Goal: Transaction & Acquisition: Book appointment/travel/reservation

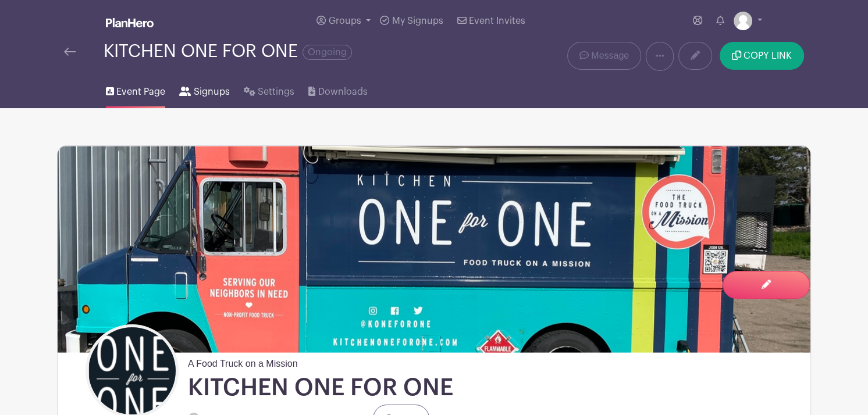
click at [215, 91] on span "Signups" at bounding box center [212, 92] width 36 height 14
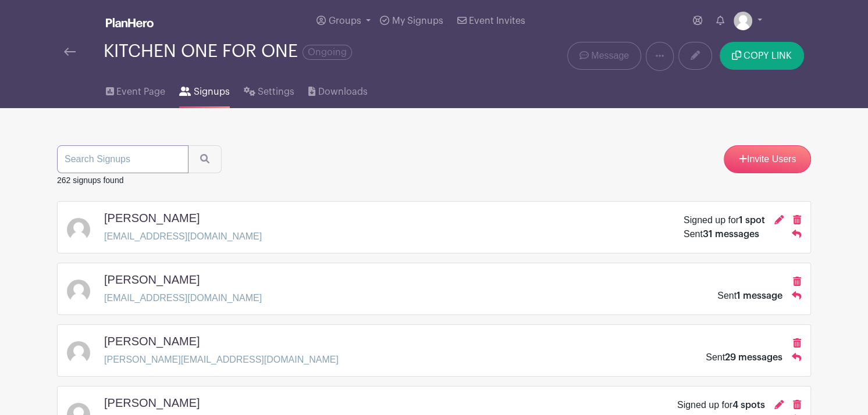
click at [139, 149] on input "search" at bounding box center [122, 159] width 131 height 28
type input "[PERSON_NAME]"
click at [188, 145] on button "submit" at bounding box center [205, 159] width 34 height 28
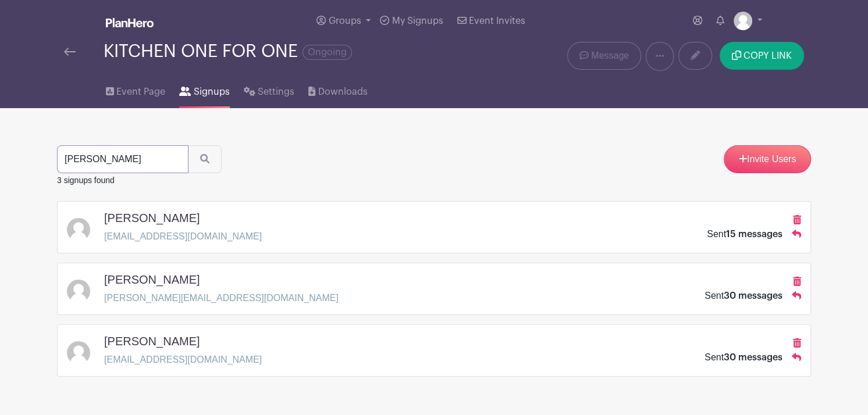
click at [94, 169] on input "[PERSON_NAME]" at bounding box center [122, 159] width 131 height 28
type input "s"
type input "[PERSON_NAME]"
click at [188, 145] on button "submit" at bounding box center [205, 159] width 34 height 28
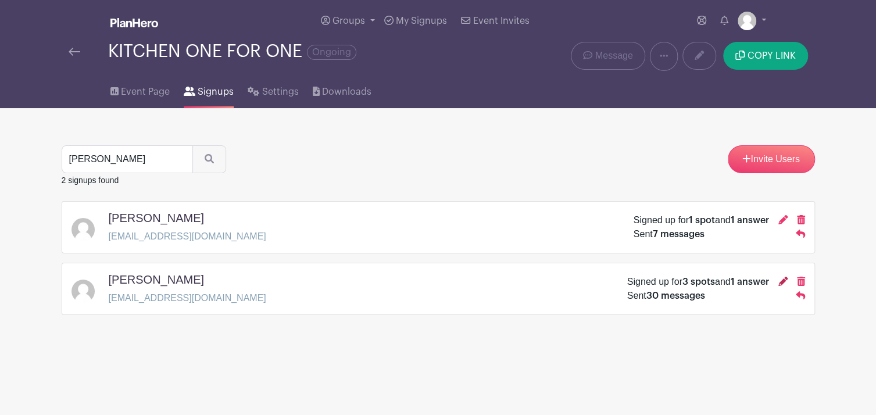
click at [780, 279] on icon at bounding box center [783, 281] width 9 height 9
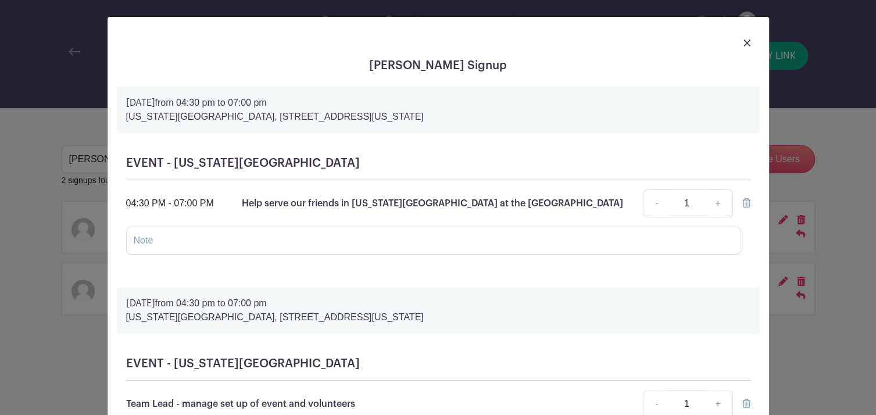
click at [744, 44] on img at bounding box center [747, 43] width 7 height 7
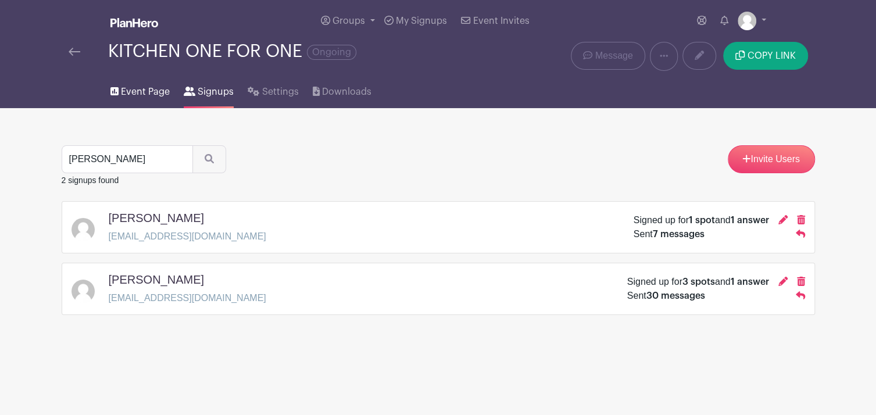
click at [114, 89] on icon at bounding box center [114, 91] width 8 height 8
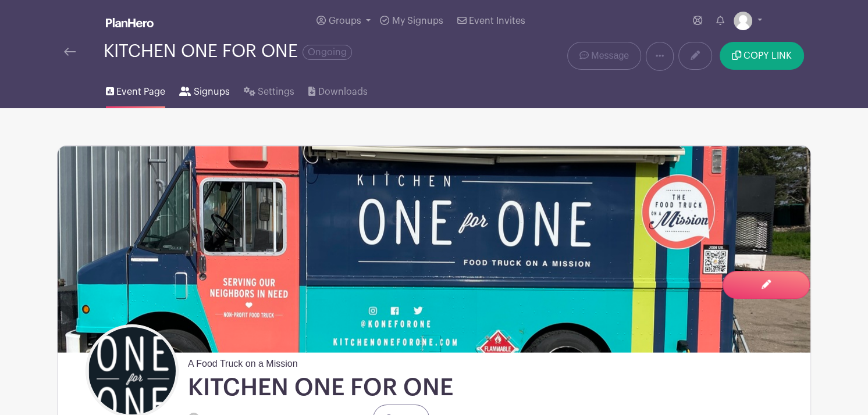
click at [205, 97] on span "Signups" at bounding box center [212, 92] width 36 height 14
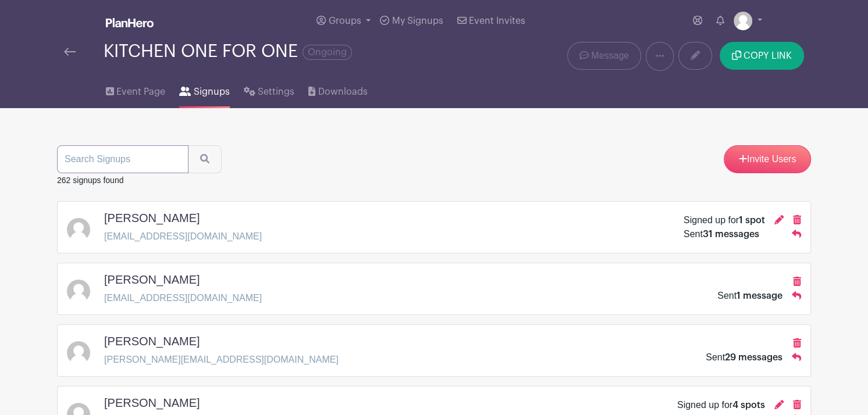
click at [117, 160] on input "search" at bounding box center [122, 159] width 131 height 28
type input "[PERSON_NAME]"
click at [188, 145] on button "submit" at bounding box center [205, 159] width 34 height 28
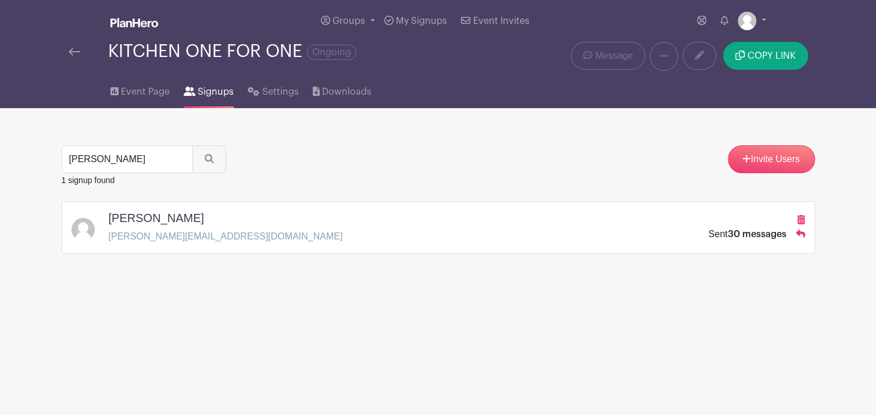
click at [158, 220] on h5 "[PERSON_NAME]" at bounding box center [156, 218] width 95 height 14
click at [206, 160] on icon "submit" at bounding box center [209, 158] width 9 height 9
click at [143, 158] on input "[PERSON_NAME]" at bounding box center [127, 159] width 131 height 28
type input "c"
type input "[PERSON_NAME]"
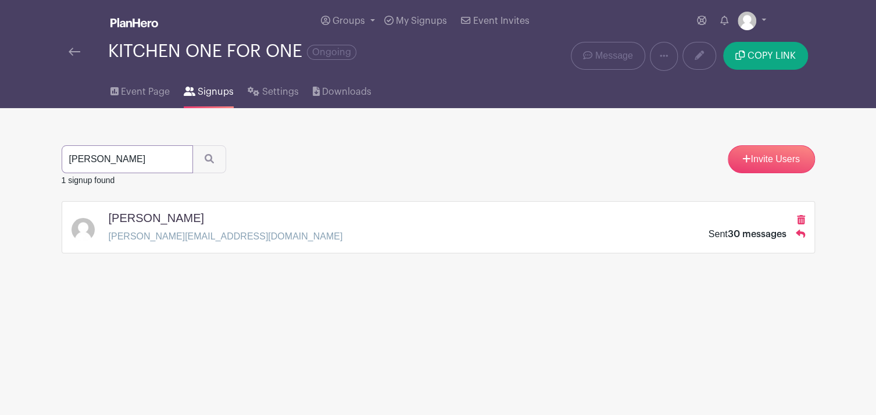
click at [192, 145] on button "submit" at bounding box center [209, 159] width 34 height 28
click at [179, 160] on input "[PERSON_NAME]" at bounding box center [127, 159] width 131 height 28
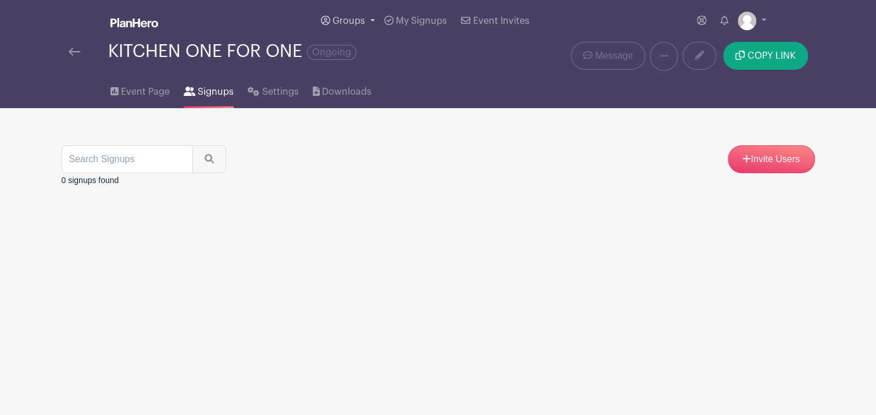
click at [365, 20] on link "Groups" at bounding box center [347, 21] width 63 height 42
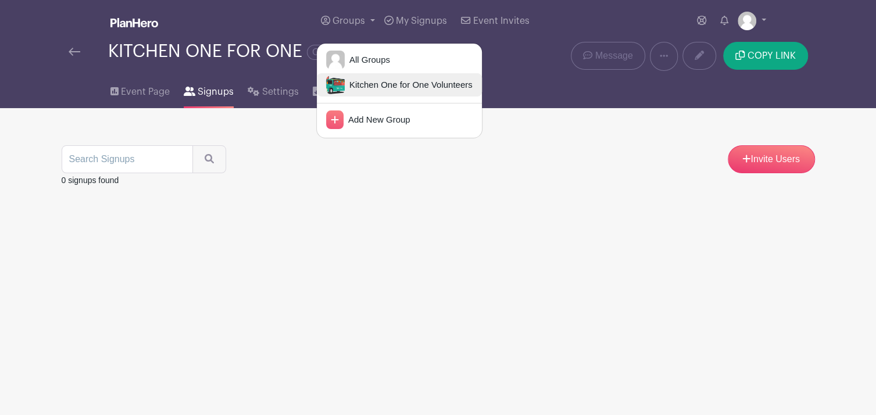
click at [365, 82] on span "Kitchen One for One Volunteers" at bounding box center [409, 84] width 128 height 13
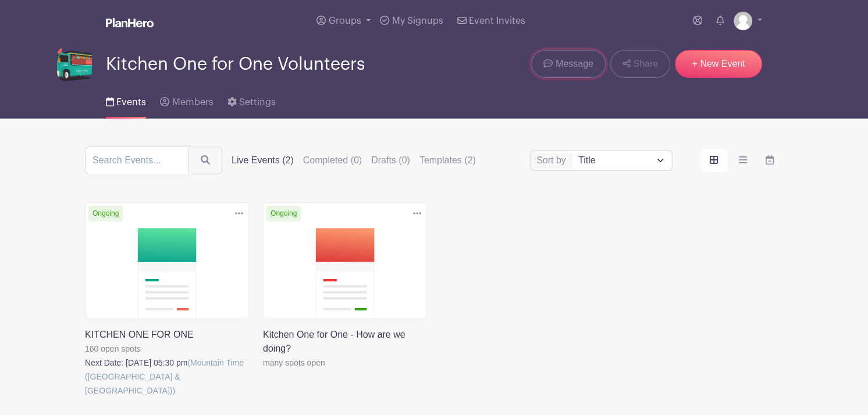
click at [558, 61] on span "Message" at bounding box center [574, 64] width 38 height 14
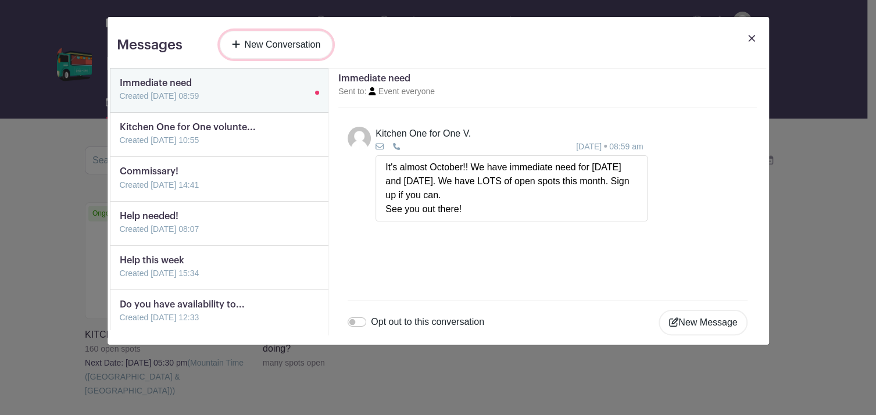
click at [274, 45] on link "New Conversation" at bounding box center [276, 45] width 113 height 28
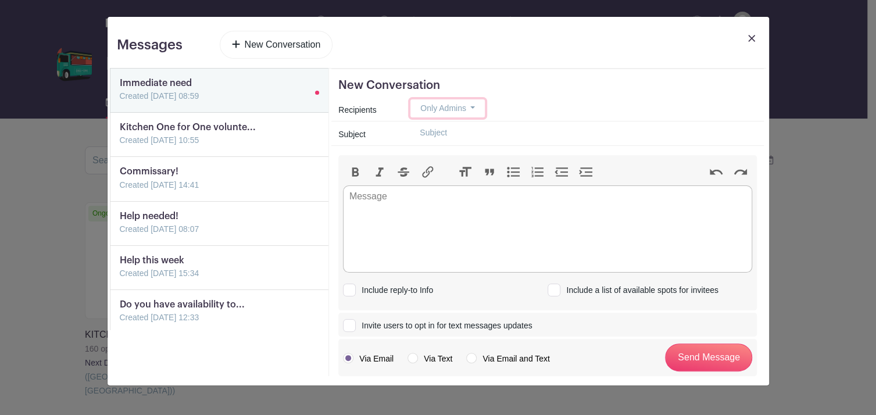
click at [472, 106] on button "Only Admins" at bounding box center [448, 108] width 74 height 18
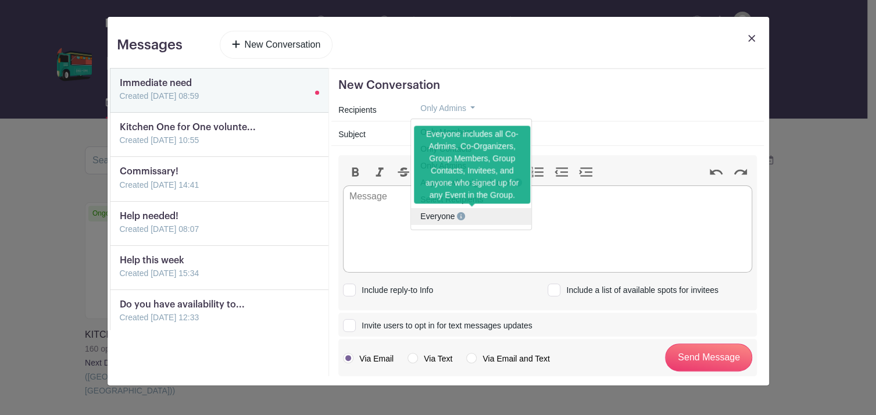
click at [427, 222] on link "Everyone" at bounding box center [471, 216] width 120 height 17
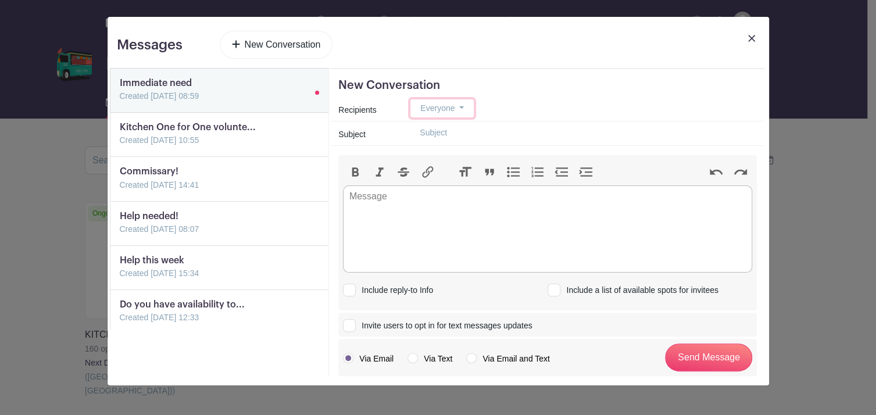
click at [462, 108] on button "Everyone" at bounding box center [442, 108] width 63 height 18
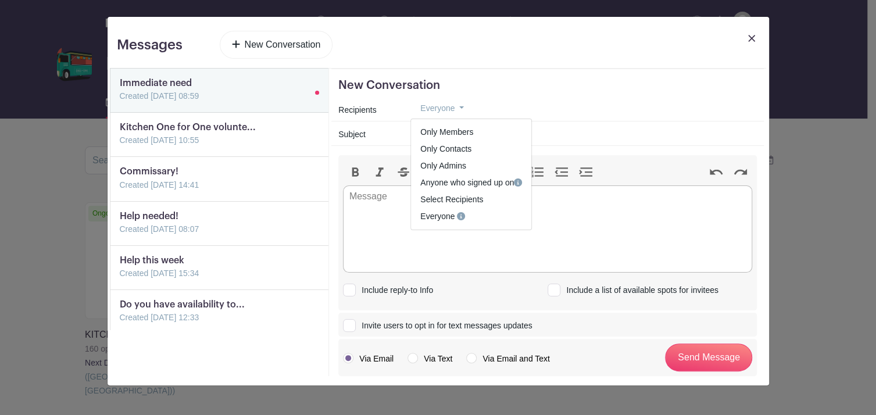
click at [755, 35] on link at bounding box center [752, 47] width 16 height 33
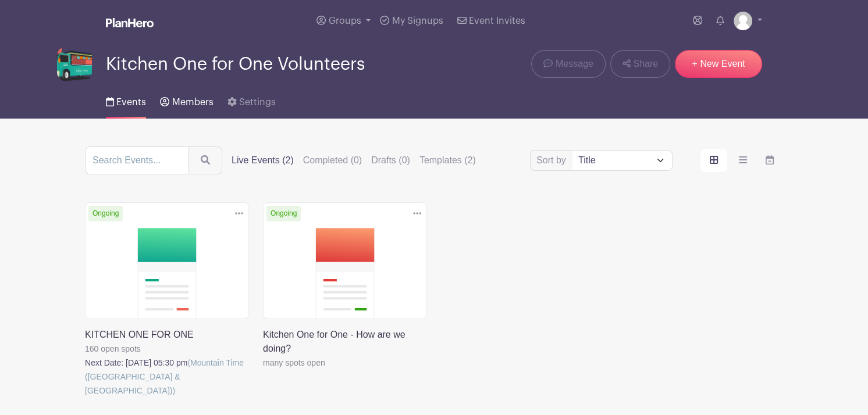
click at [198, 101] on span "Members" at bounding box center [192, 102] width 41 height 9
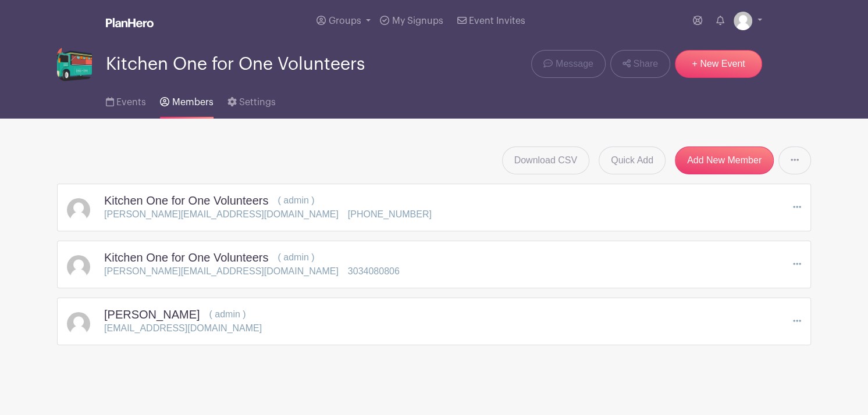
click at [797, 208] on icon at bounding box center [797, 207] width 8 height 2
click at [736, 232] on link "Edit" at bounding box center [754, 228] width 92 height 19
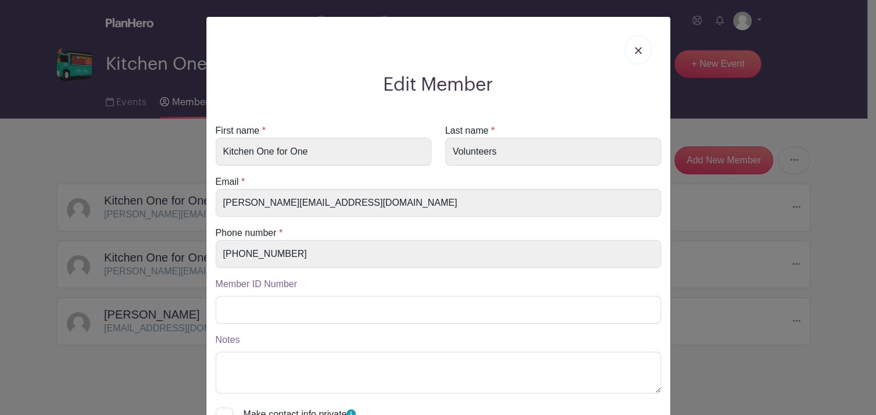
click at [635, 52] on img at bounding box center [638, 50] width 7 height 7
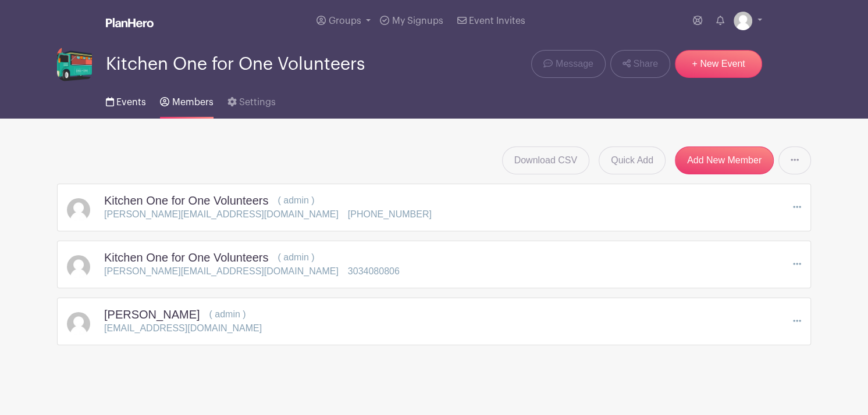
click at [122, 105] on span "Events" at bounding box center [131, 102] width 30 height 9
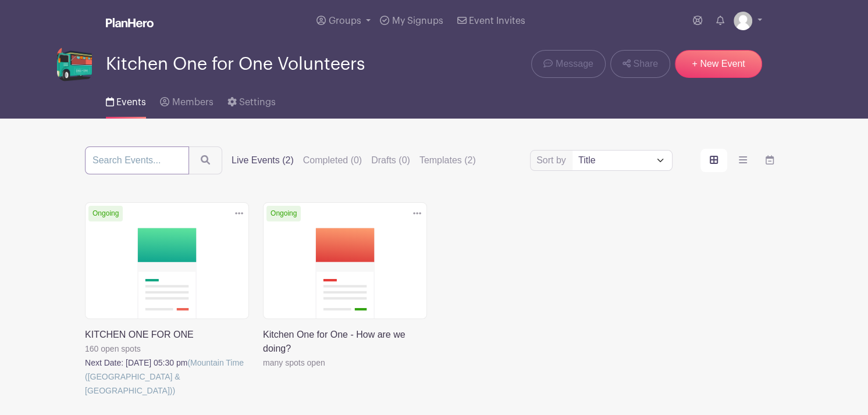
click at [120, 163] on input "search" at bounding box center [137, 161] width 104 height 28
type input "[PERSON_NAME]"
click at [188, 147] on button "submit" at bounding box center [205, 161] width 34 height 28
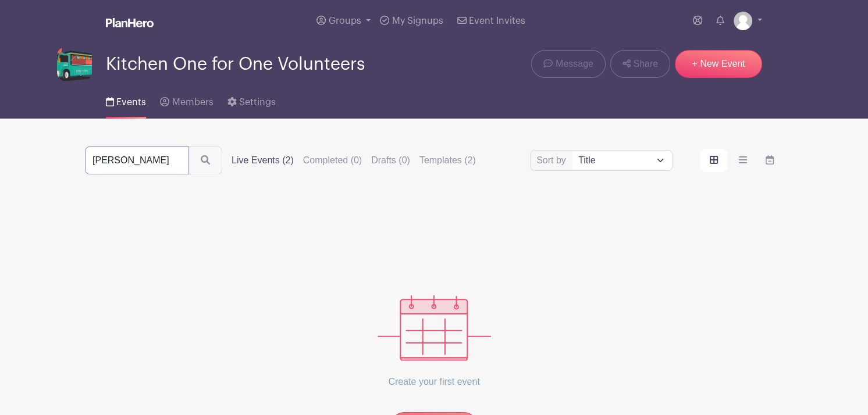
click at [118, 157] on input "[PERSON_NAME]" at bounding box center [137, 161] width 104 height 28
type input "[PERSON_NAME]"
click at [188, 147] on button "submit" at bounding box center [205, 161] width 34 height 28
click at [259, 162] on label "Live Events (2)" at bounding box center [262, 161] width 62 height 14
click at [0, 0] on input "Live Events (2)" at bounding box center [0, 0] width 0 height 0
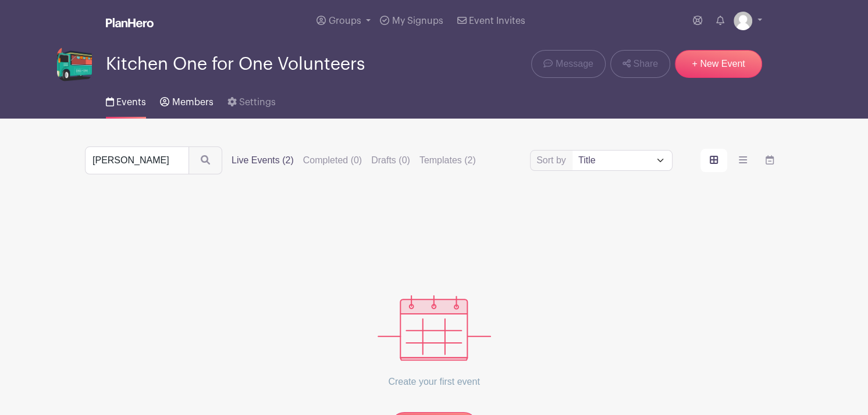
click at [195, 98] on span "Members" at bounding box center [192, 102] width 41 height 9
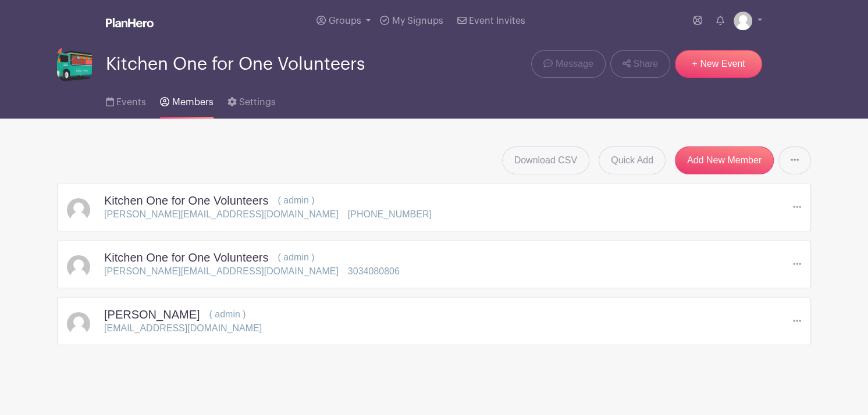
click at [195, 98] on span "Members" at bounding box center [192, 102] width 41 height 9
click at [129, 101] on span "Events" at bounding box center [131, 102] width 30 height 9
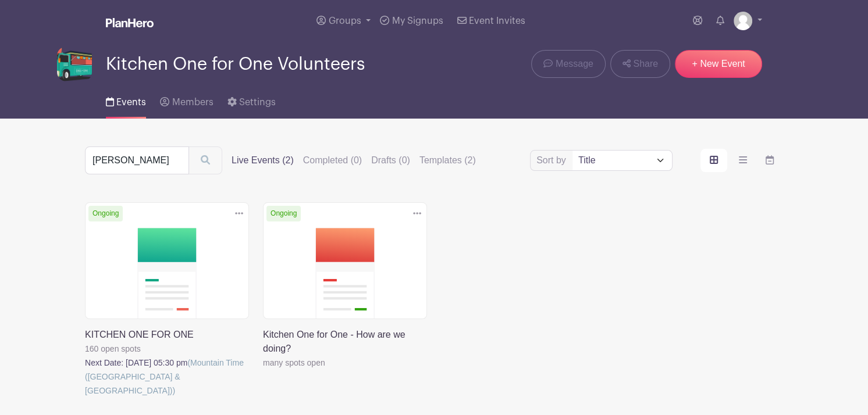
click at [129, 101] on span "Events" at bounding box center [131, 102] width 30 height 9
click at [85, 398] on link at bounding box center [85, 398] width 0 height 0
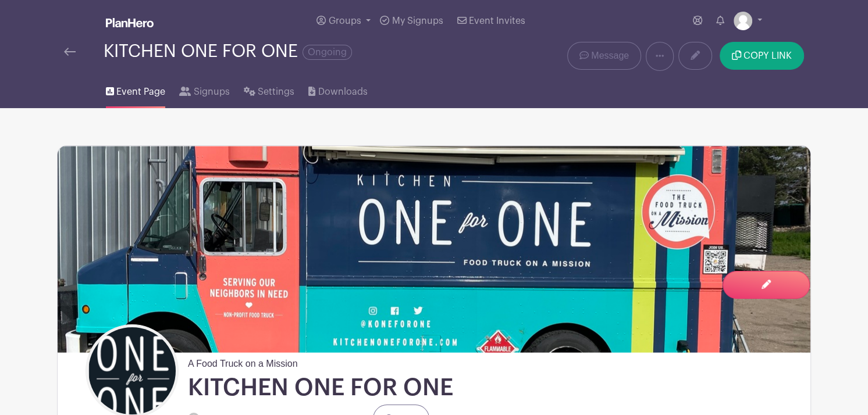
click at [169, 245] on img at bounding box center [434, 249] width 752 height 206
click at [211, 94] on span "Signups" at bounding box center [212, 92] width 36 height 14
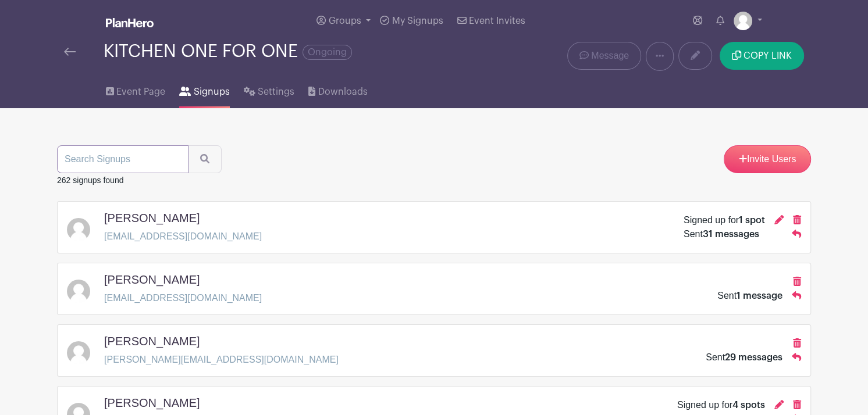
click at [130, 162] on input "search" at bounding box center [122, 159] width 131 height 28
type input "[PERSON_NAME]"
click at [188, 145] on button "submit" at bounding box center [205, 159] width 34 height 28
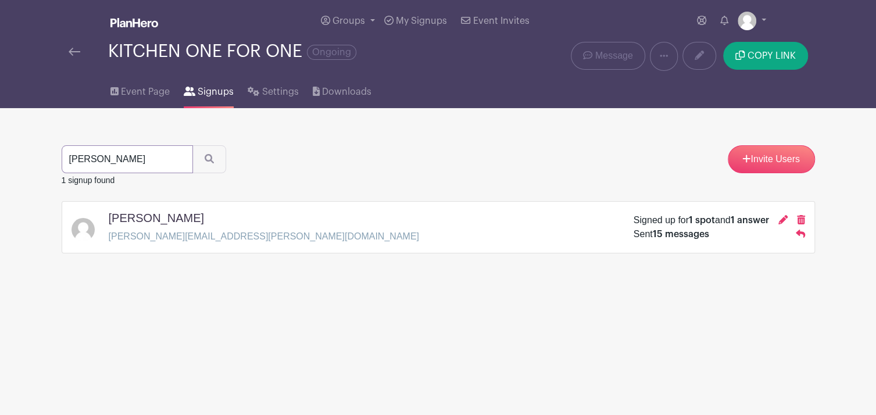
click at [88, 158] on input "[PERSON_NAME]" at bounding box center [127, 159] width 131 height 28
type input "[PERSON_NAME]"
click at [192, 145] on button "submit" at bounding box center [209, 159] width 34 height 28
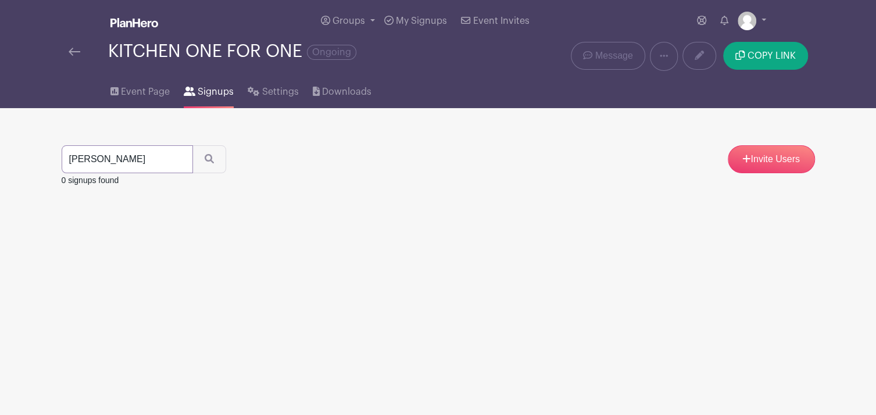
click at [174, 161] on input "[PERSON_NAME]" at bounding box center [127, 159] width 131 height 28
click at [131, 91] on span "Event Page" at bounding box center [145, 92] width 49 height 14
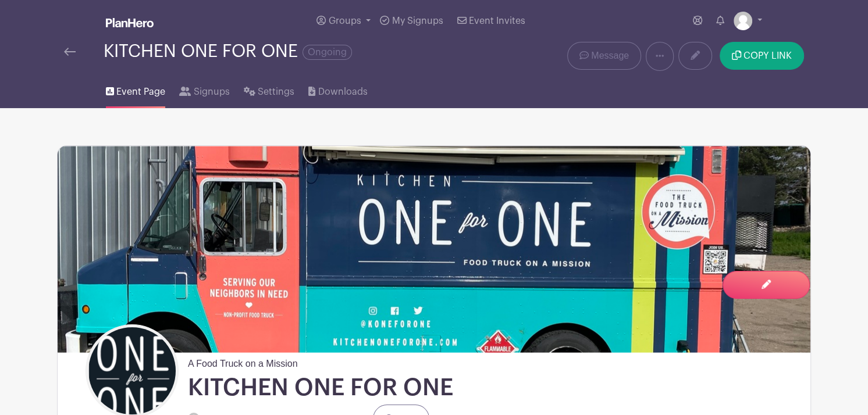
click at [127, 92] on span "Event Page" at bounding box center [140, 92] width 49 height 14
click at [135, 90] on span "Event Page" at bounding box center [140, 92] width 49 height 14
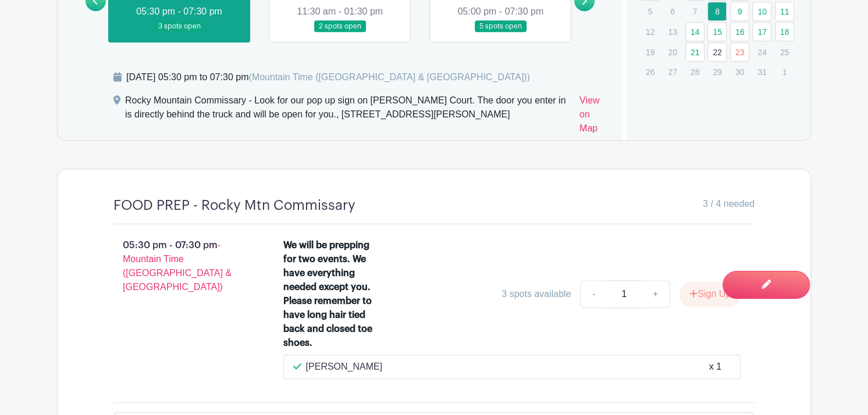
scroll to position [886, 0]
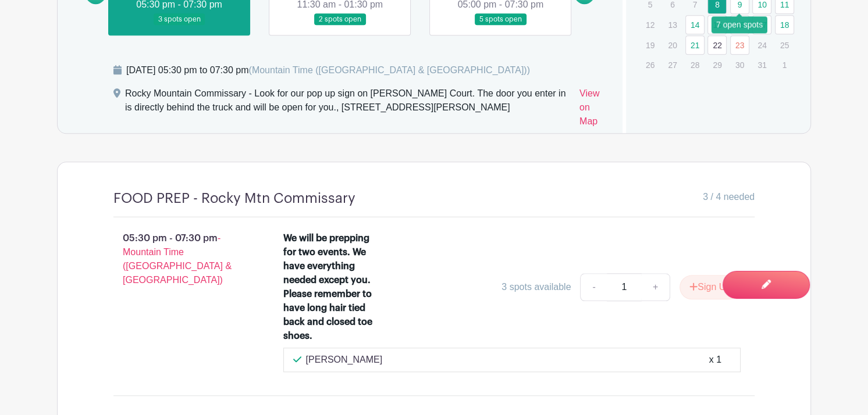
click at [744, 3] on link "9" at bounding box center [739, 4] width 19 height 19
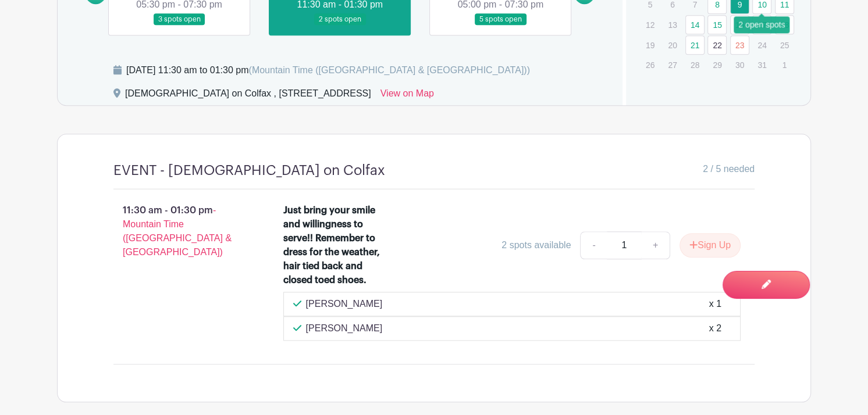
click at [757, 8] on link "10" at bounding box center [761, 4] width 19 height 19
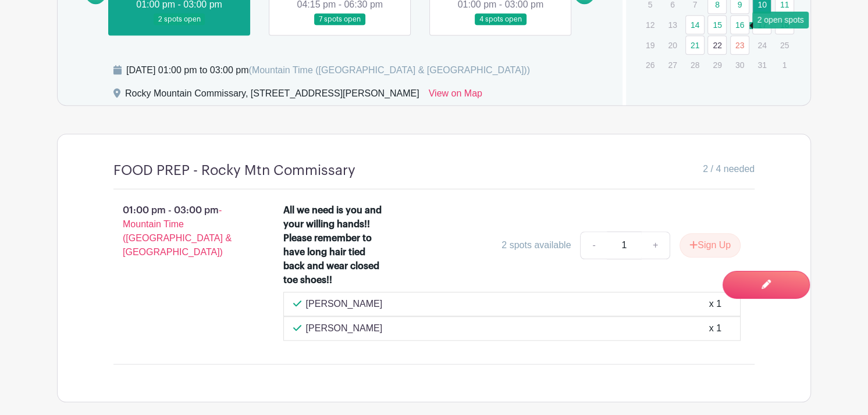
click at [736, 27] on link "16" at bounding box center [739, 24] width 19 height 19
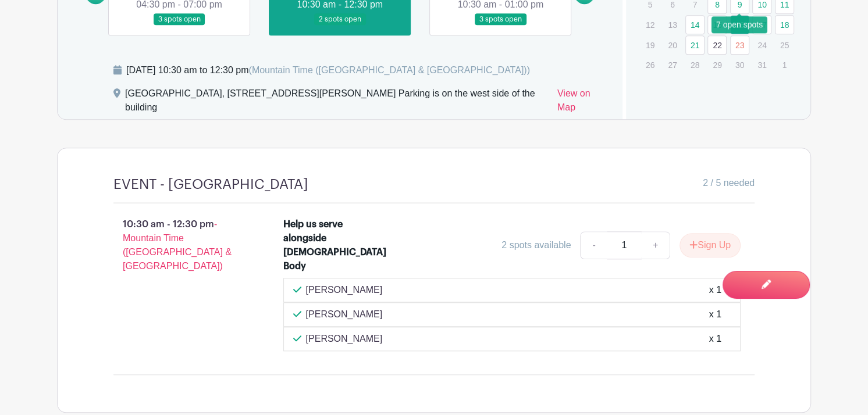
click at [734, 3] on link "9" at bounding box center [739, 4] width 19 height 19
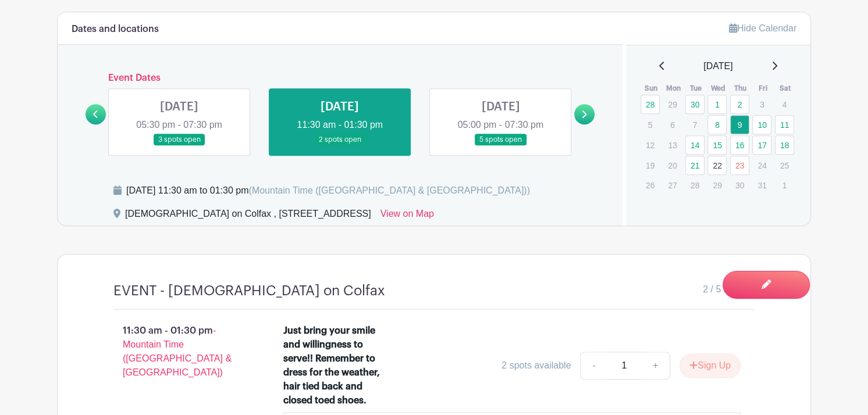
scroll to position [761, 0]
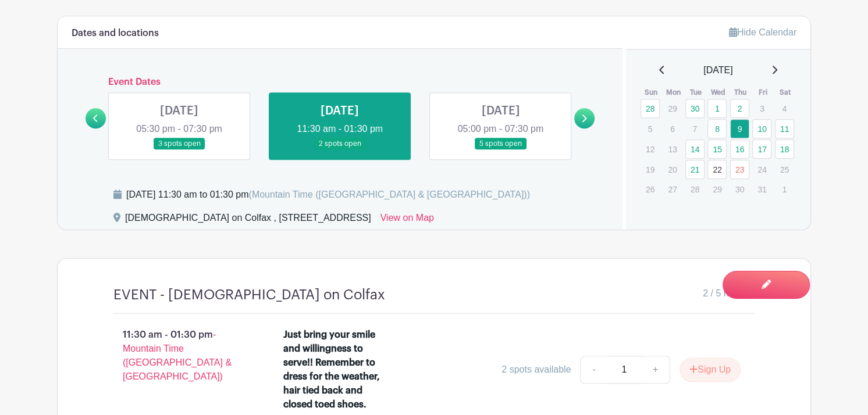
click at [500, 150] on link at bounding box center [500, 150] width 0 height 0
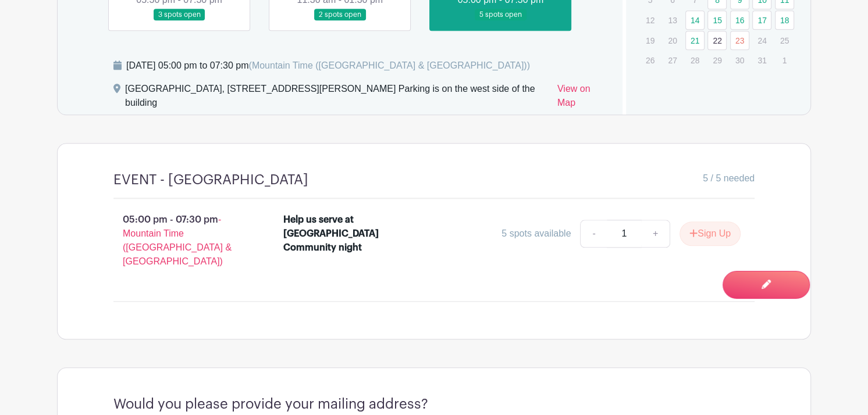
scroll to position [897, 0]
